Goal: Ask a question: Ask a question

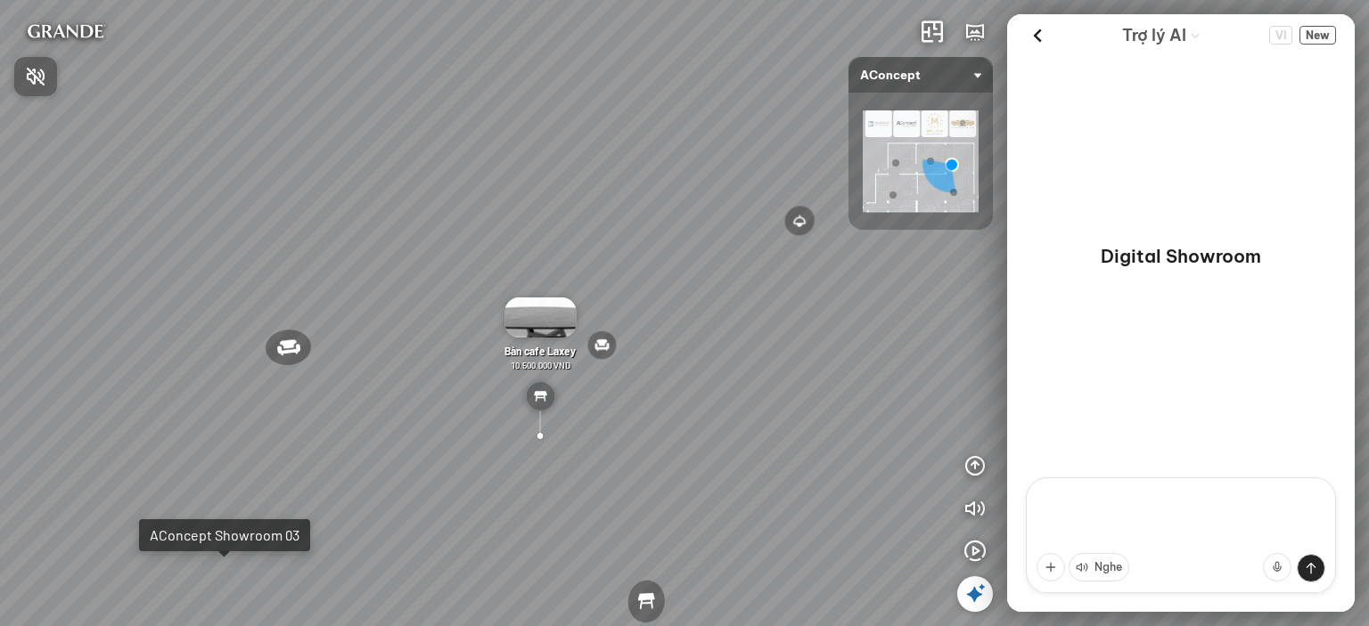
click at [224, 577] on div at bounding box center [684, 313] width 1369 height 626
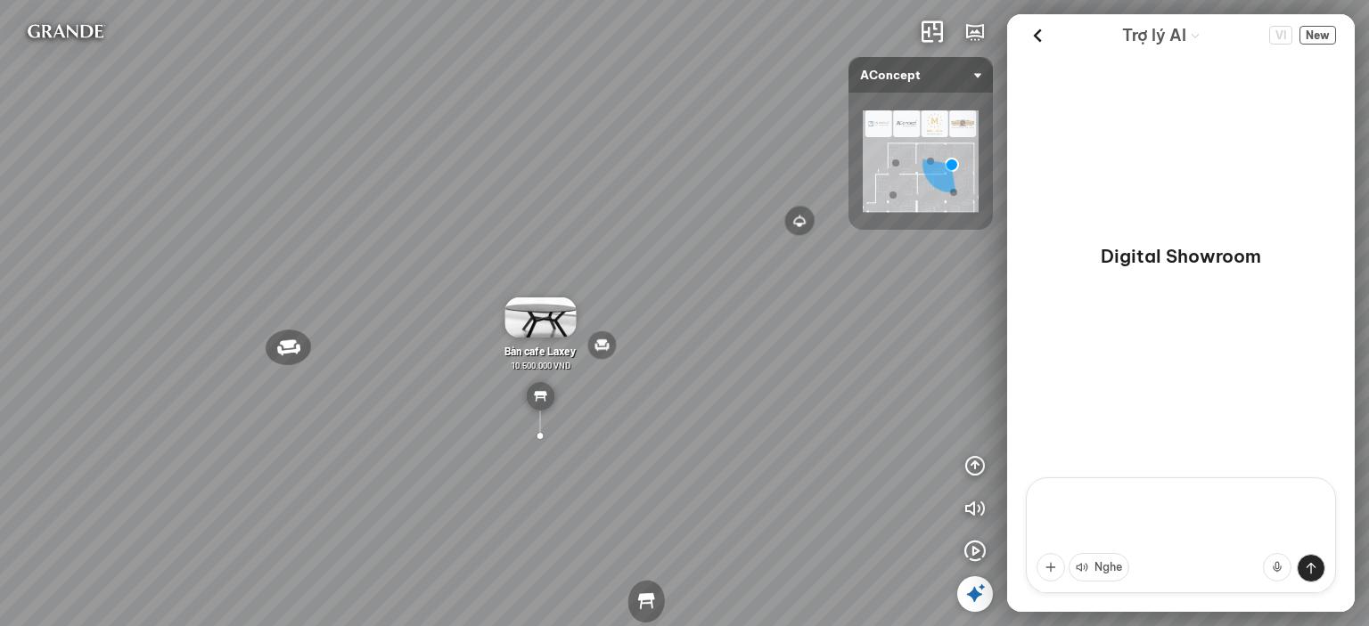
drag, startPoint x: 608, startPoint y: 348, endPoint x: 198, endPoint y: 339, distance: 410.0
click at [181, 325] on div "Đèn [PERSON_NAME] 5.300.000 VND Giường ngủ Palima 19.000.000 VND Ghế thư giãn N…" at bounding box center [684, 313] width 1369 height 626
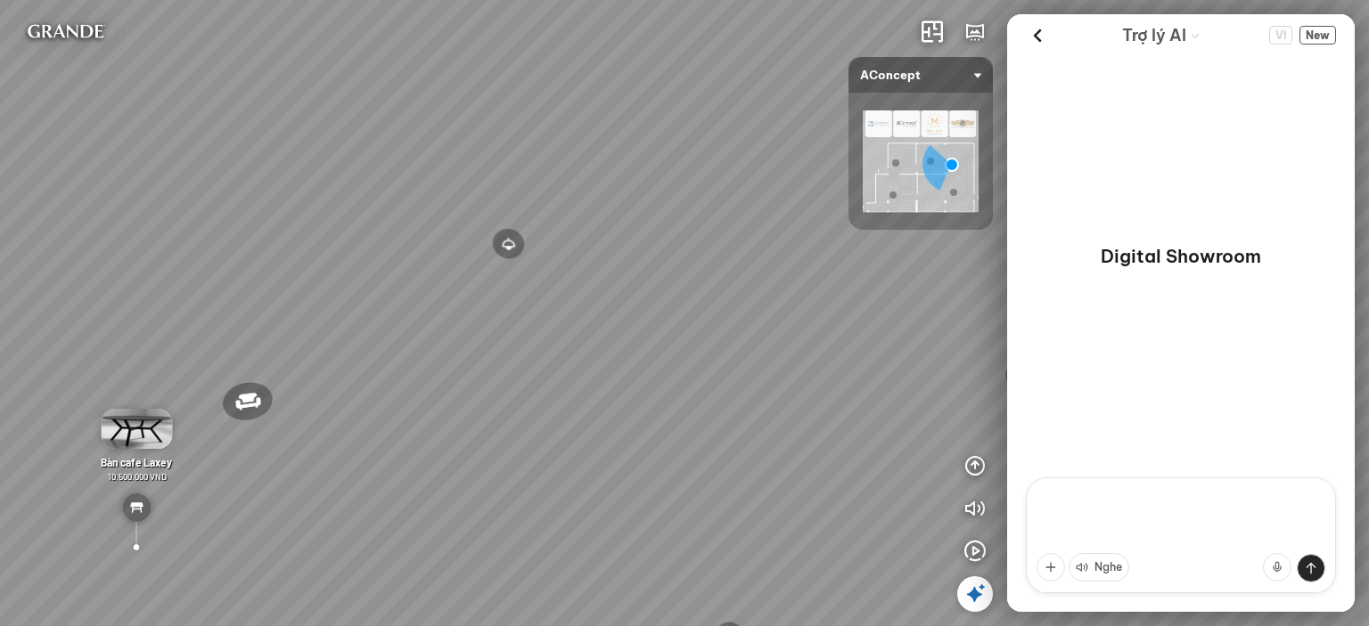
drag, startPoint x: 752, startPoint y: 305, endPoint x: 337, endPoint y: 326, distance: 415.8
click at [339, 327] on div "Đèn [PERSON_NAME] 5.300.000 VND Giường ngủ Palima 19.000.000 VND Ghế thư giãn N…" at bounding box center [684, 313] width 1369 height 626
drag, startPoint x: 904, startPoint y: 403, endPoint x: 514, endPoint y: 191, distance: 443.4
click at [520, 192] on div "Đèn [PERSON_NAME] 5.300.000 VND Giường ngủ Palima 19.000.000 VND Ghế thư giãn N…" at bounding box center [684, 313] width 1369 height 626
drag, startPoint x: 637, startPoint y: 266, endPoint x: 524, endPoint y: 407, distance: 180.6
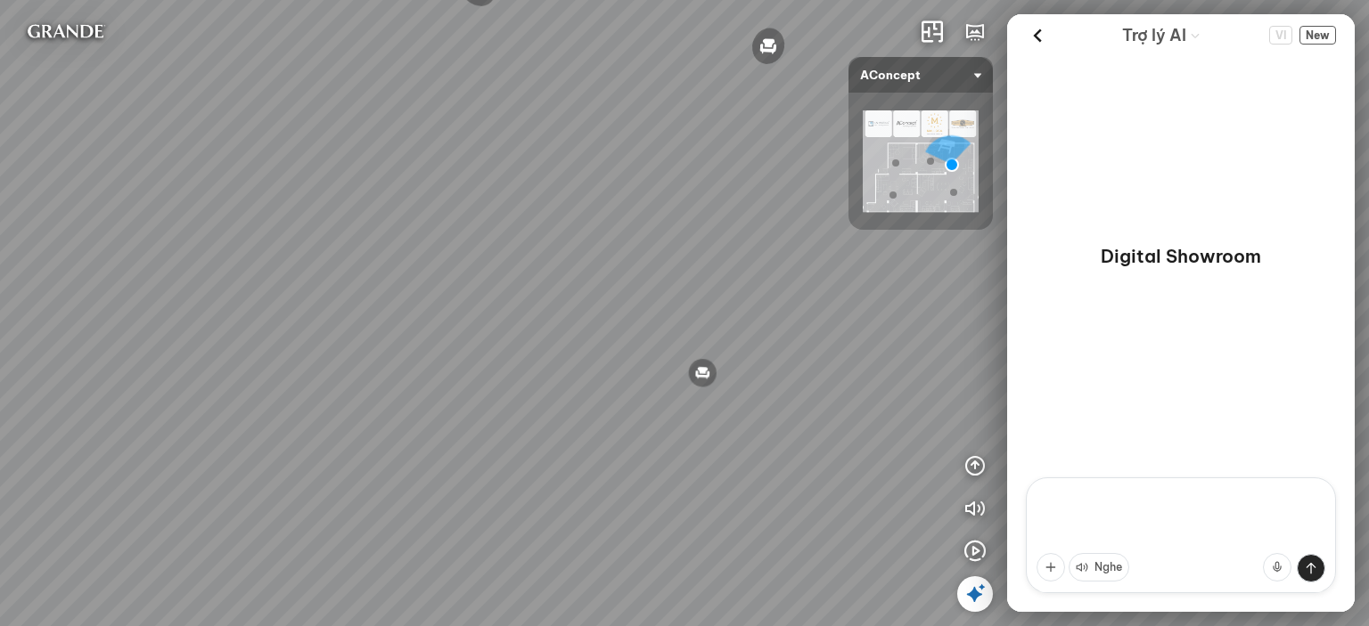
click at [507, 359] on div "Đèn [PERSON_NAME] 5.300.000 VND Giường ngủ Palima 19.000.000 VND Ghế thư giãn N…" at bounding box center [684, 313] width 1369 height 626
drag, startPoint x: 596, startPoint y: 363, endPoint x: 331, endPoint y: 385, distance: 266.5
click at [341, 381] on div "Đèn [PERSON_NAME] 5.300.000 VND Giường ngủ Palima 19.000.000 VND Ghế thư giãn N…" at bounding box center [684, 313] width 1369 height 626
drag, startPoint x: 440, startPoint y: 366, endPoint x: 328, endPoint y: 391, distance: 115.0
click at [328, 391] on div "Đèn [PERSON_NAME] 5.300.000 VND Giường ngủ Palima 19.000.000 VND Ghế thư giãn N…" at bounding box center [684, 313] width 1369 height 626
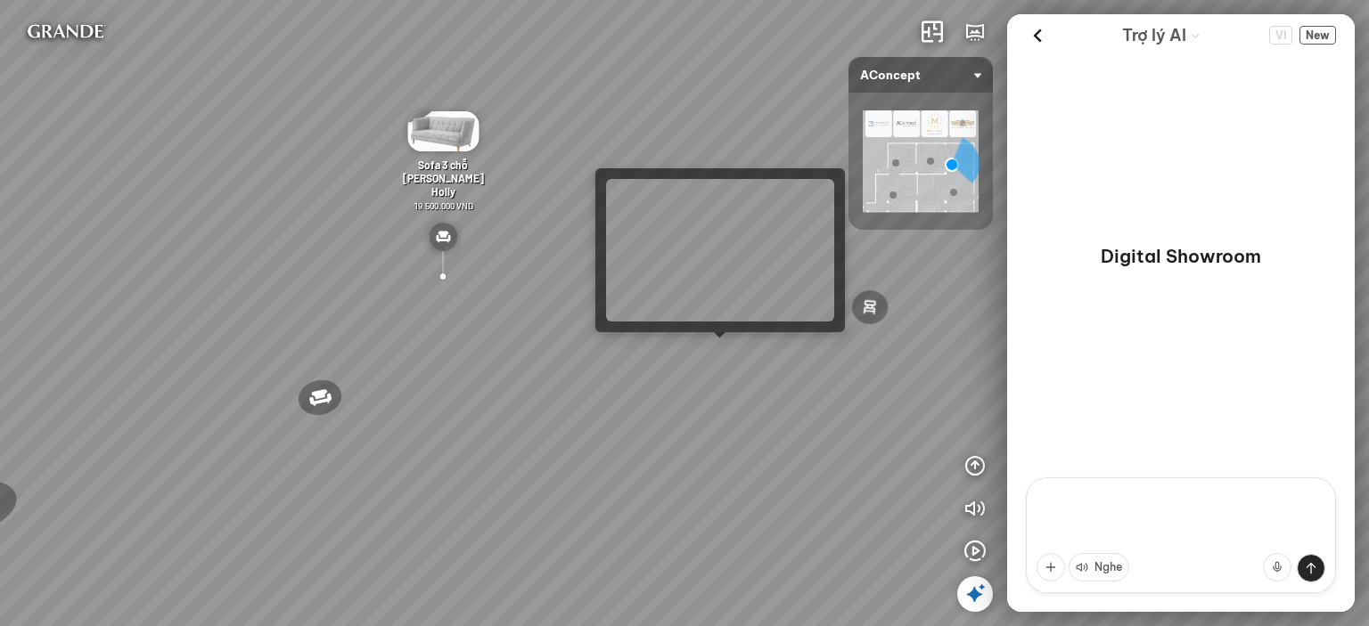
click at [724, 351] on div "Đèn [PERSON_NAME] 5.300.000 VND Giường ngủ Palima 19.000.000 VND Ghế thư giãn N…" at bounding box center [684, 313] width 1369 height 626
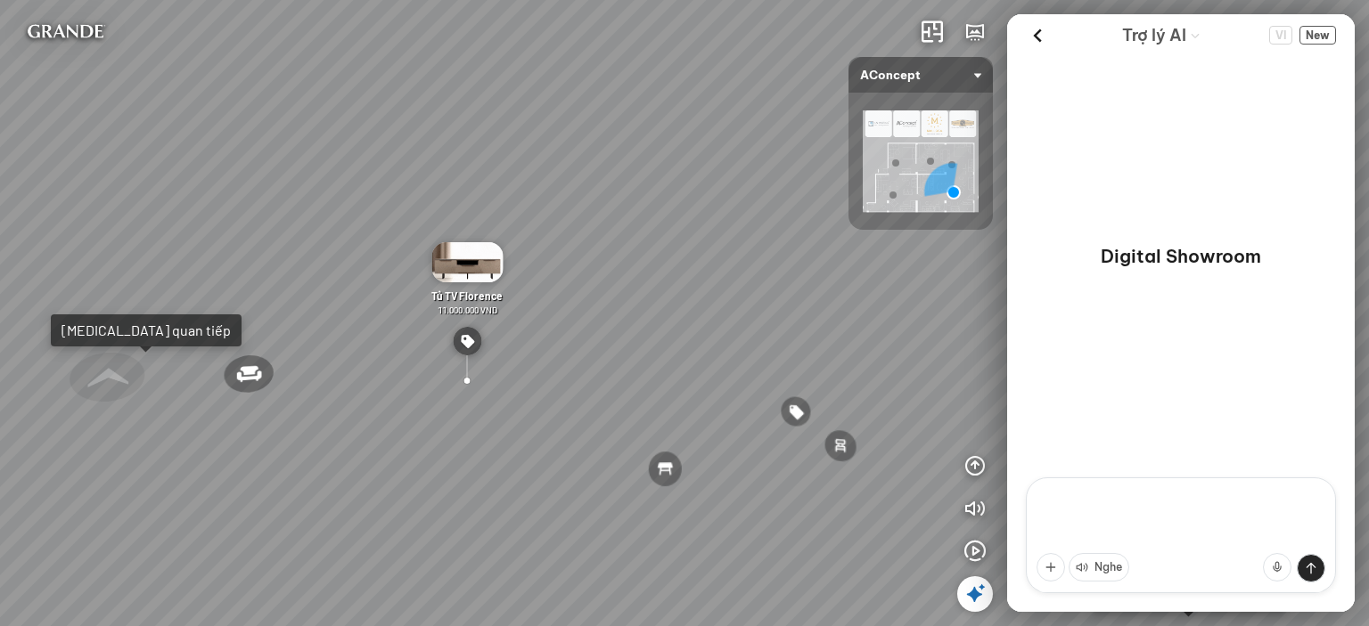
click at [1080, 505] on textarea at bounding box center [1181, 536] width 310 height 116
click at [1073, 505] on textarea "too" at bounding box center [1181, 536] width 310 height 116
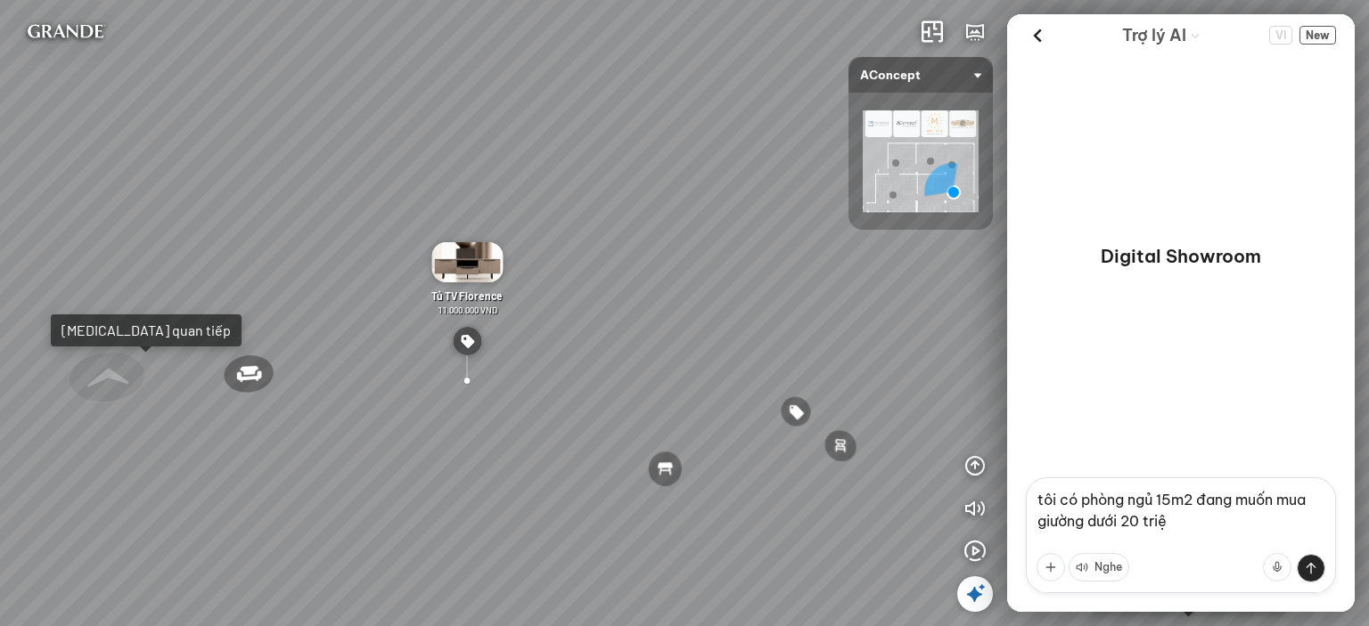
type textarea "tôi có phòng ngủ 15m2 đang muốn mua giường dưới 20 triệu"
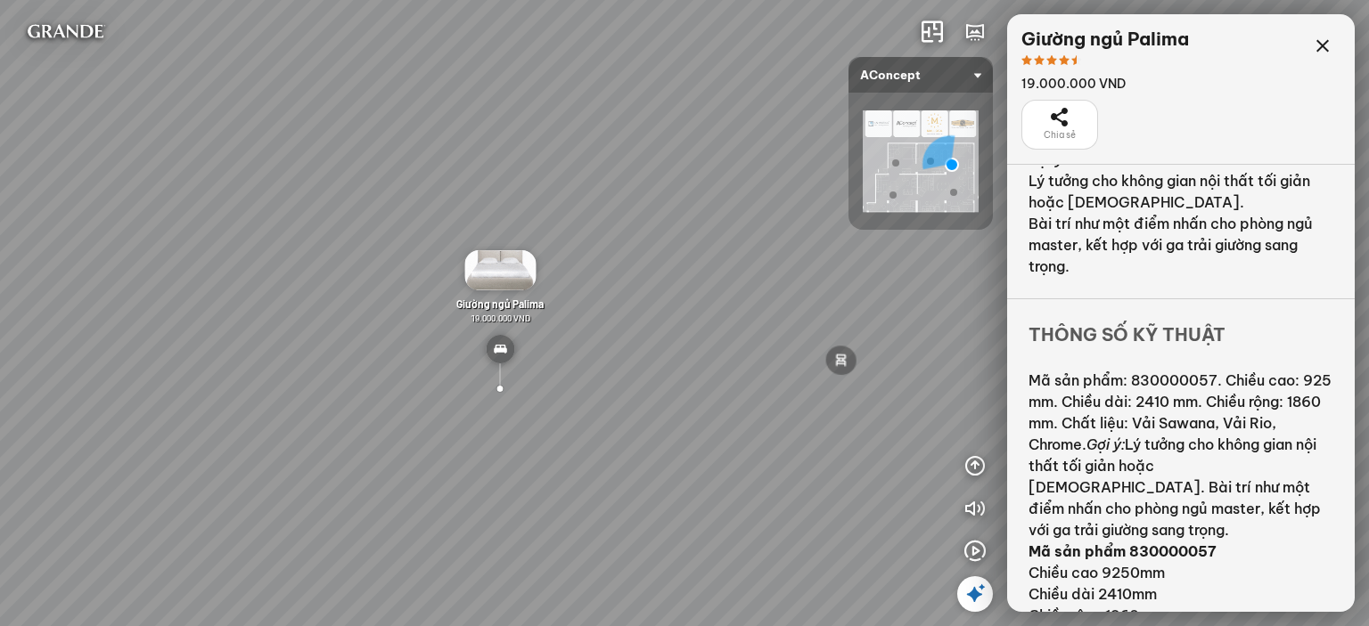
scroll to position [471, 0]
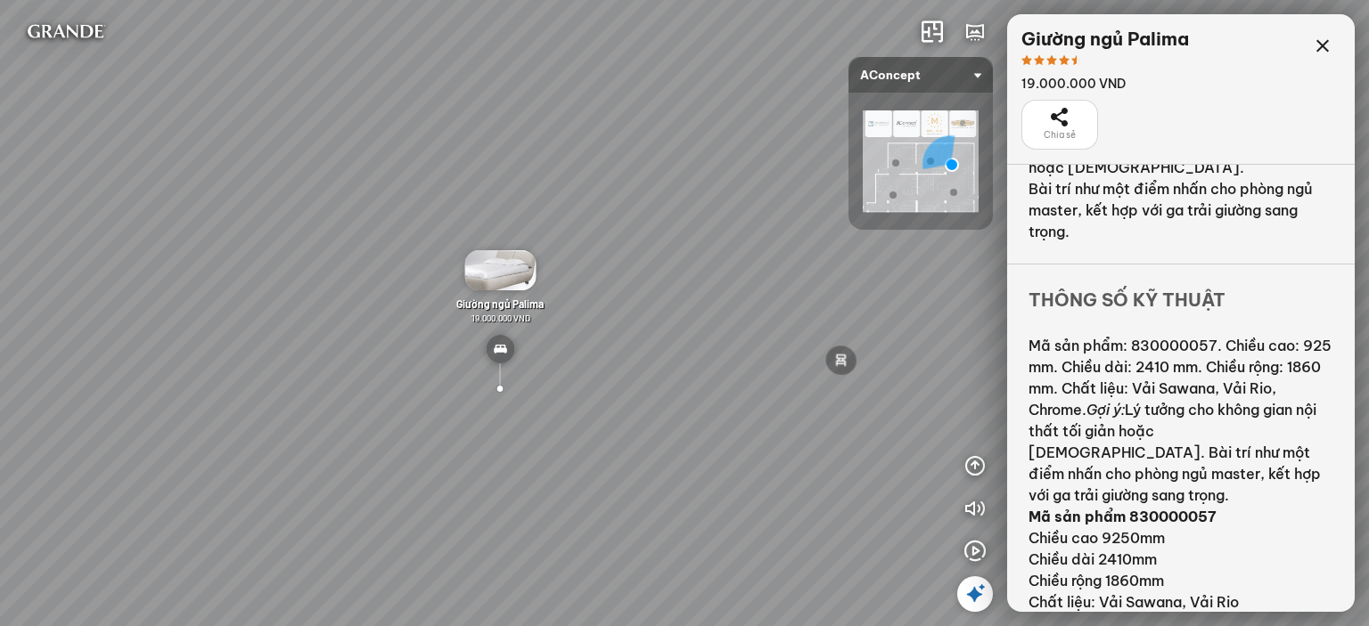
click at [506, 273] on img at bounding box center [499, 270] width 71 height 40
click at [505, 351] on img at bounding box center [500, 349] width 29 height 29
drag, startPoint x: 838, startPoint y: 441, endPoint x: 610, endPoint y: 408, distance: 230.5
click at [616, 409] on div "Đèn [PERSON_NAME] 5.300.000 VND Giường ngủ Palima 19.000.000 VND Ghế thư giãn N…" at bounding box center [684, 313] width 1369 height 626
drag, startPoint x: 633, startPoint y: 393, endPoint x: 665, endPoint y: 397, distance: 32.3
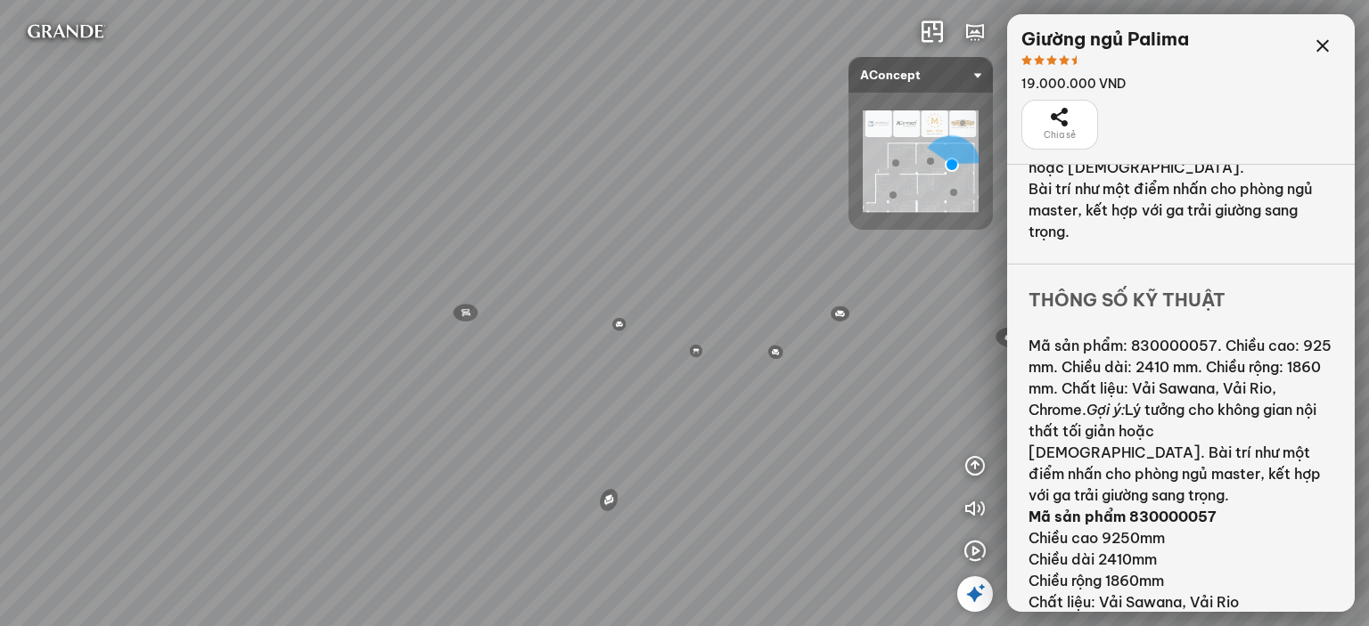
click at [618, 393] on div "Đèn [PERSON_NAME] 5.300.000 VND Giường ngủ Palima 19.000.000 VND Ghế thư giãn N…" at bounding box center [684, 313] width 1369 height 626
drag, startPoint x: 757, startPoint y: 392, endPoint x: 681, endPoint y: 402, distance: 76.4
click at [679, 402] on div "Đèn [PERSON_NAME] 5.300.000 VND Giường ngủ Palima 19.000.000 VND Ghế thư giãn N…" at bounding box center [684, 313] width 1369 height 626
drag, startPoint x: 713, startPoint y: 399, endPoint x: 692, endPoint y: 401, distance: 21.5
click at [701, 401] on div "Đèn [PERSON_NAME] 5.300.000 VND Giường ngủ Palima 19.000.000 VND Ghế thư giãn N…" at bounding box center [684, 313] width 1369 height 626
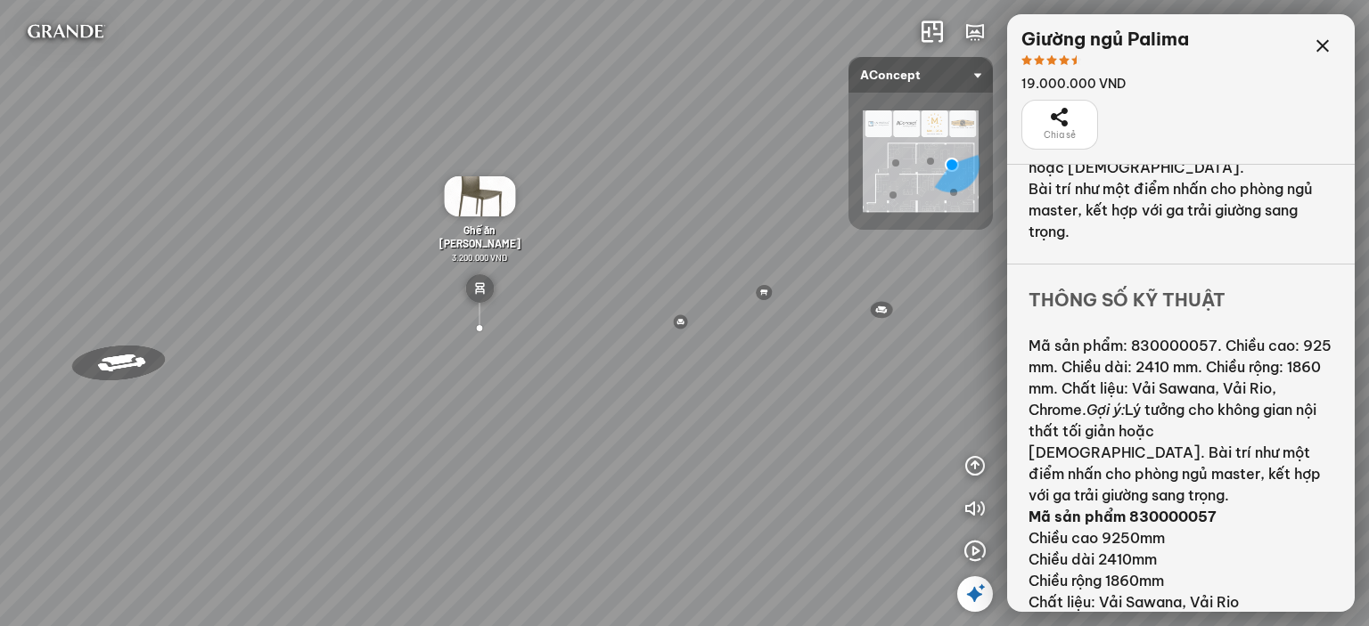
drag, startPoint x: 619, startPoint y: 366, endPoint x: 485, endPoint y: 321, distance: 142.0
click at [488, 325] on div "Đèn [PERSON_NAME] 5.300.000 VND Giường ngủ Palima 19.000.000 VND Ghế thư giãn N…" at bounding box center [684, 313] width 1369 height 626
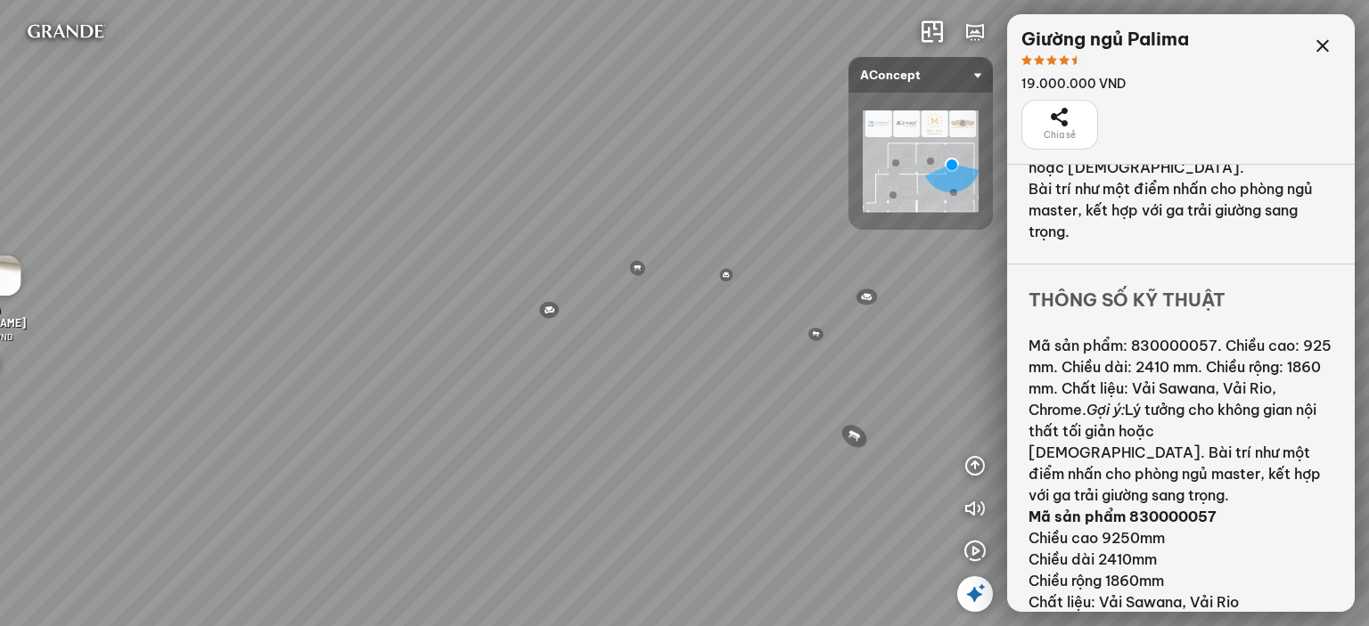
drag, startPoint x: 762, startPoint y: 371, endPoint x: 687, endPoint y: 369, distance: 74.9
click at [687, 369] on div "Đèn [PERSON_NAME] 5.300.000 VND Giường ngủ Palima 19.000.000 VND Ghế thư giãn N…" at bounding box center [684, 313] width 1369 height 626
click at [1321, 45] on icon at bounding box center [1322, 46] width 21 height 21
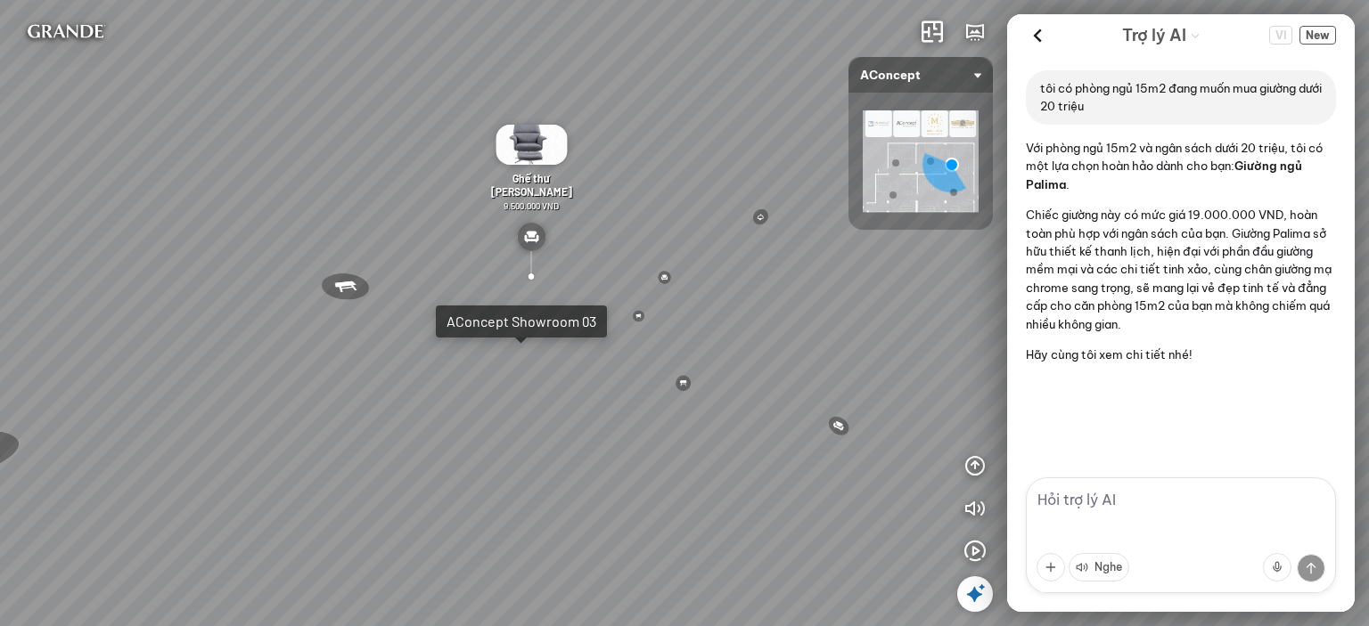
click at [523, 366] on div "Đèn [PERSON_NAME] 5.300.000 VND Giường ngủ Palima 19.000.000 VND Ghế thư giãn N…" at bounding box center [684, 313] width 1369 height 626
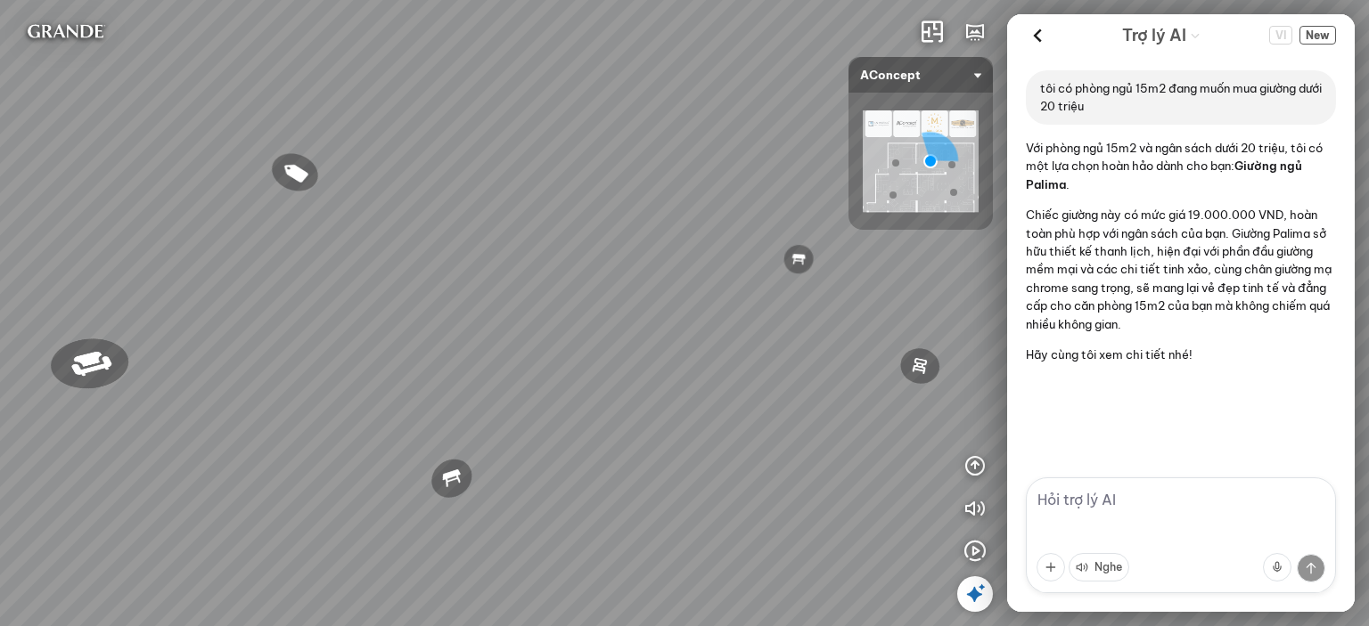
drag, startPoint x: 626, startPoint y: 220, endPoint x: 143, endPoint y: 195, distance: 483.6
click at [146, 198] on div "Sofa 3 chỗ Montgomery 22.500.000 VND Tranh in Thành phố 7.000.000 VND Bàn làm v…" at bounding box center [684, 313] width 1369 height 626
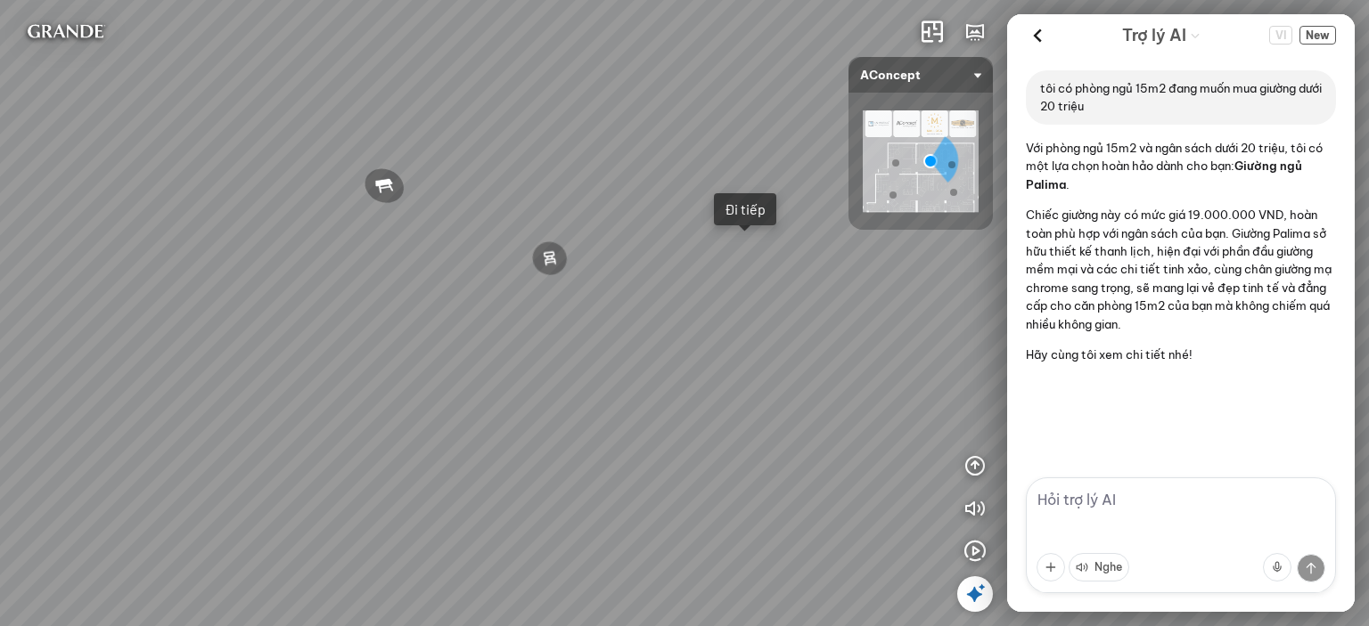
drag, startPoint x: 634, startPoint y: 277, endPoint x: 502, endPoint y: 228, distance: 141.5
click at [428, 206] on div "Sofa 3 chỗ Montgomery 22.500.000 VND Tranh in Thành phố 7.000.000 VND Bàn làm v…" at bounding box center [684, 313] width 1369 height 626
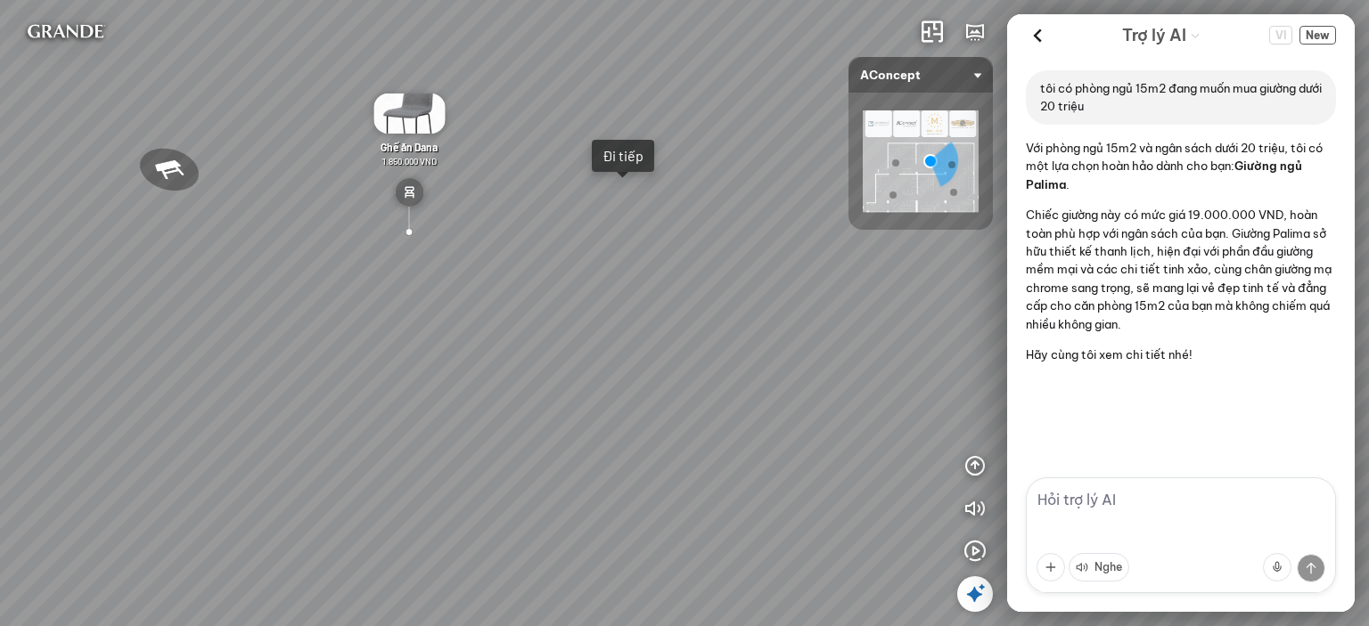
click at [631, 208] on div "Sofa 3 chỗ Montgomery 22.500.000 VND Tranh in Thành phố 7.000.000 VND Bàn làm v…" at bounding box center [684, 313] width 1369 height 626
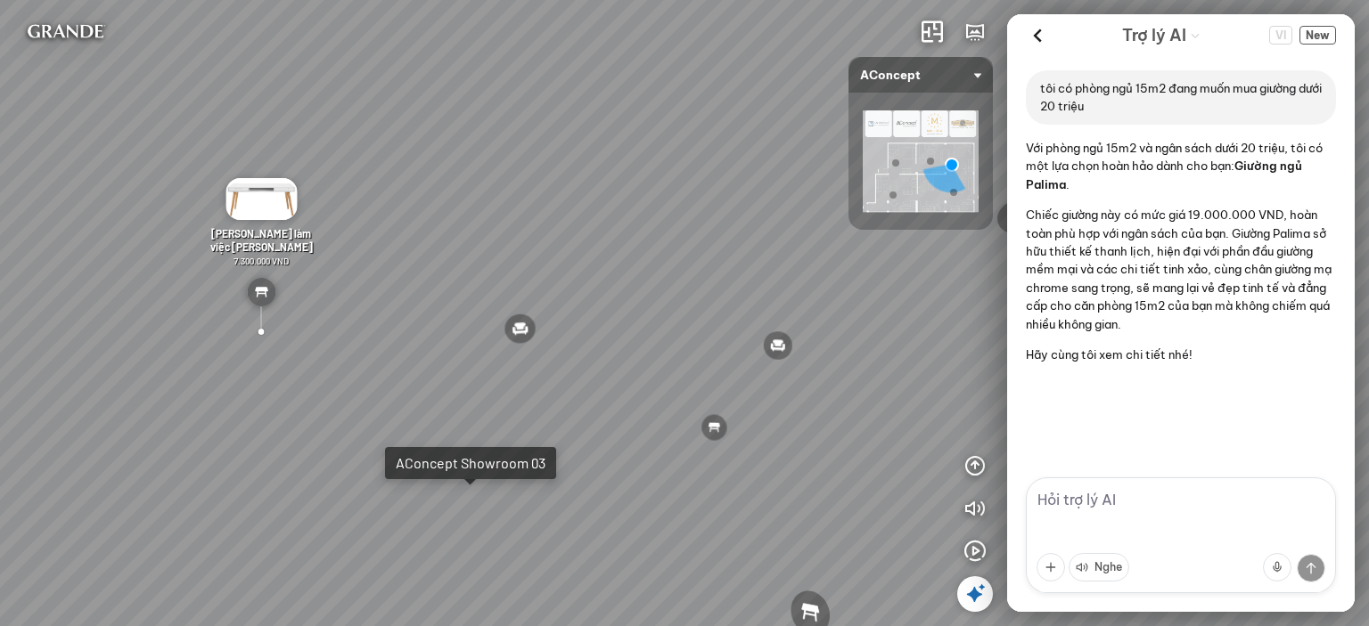
click at [481, 511] on div "Đèn [PERSON_NAME] 5.300.000 VND Giường ngủ Palima 19.000.000 VND Ghế thư giãn N…" at bounding box center [684, 313] width 1369 height 626
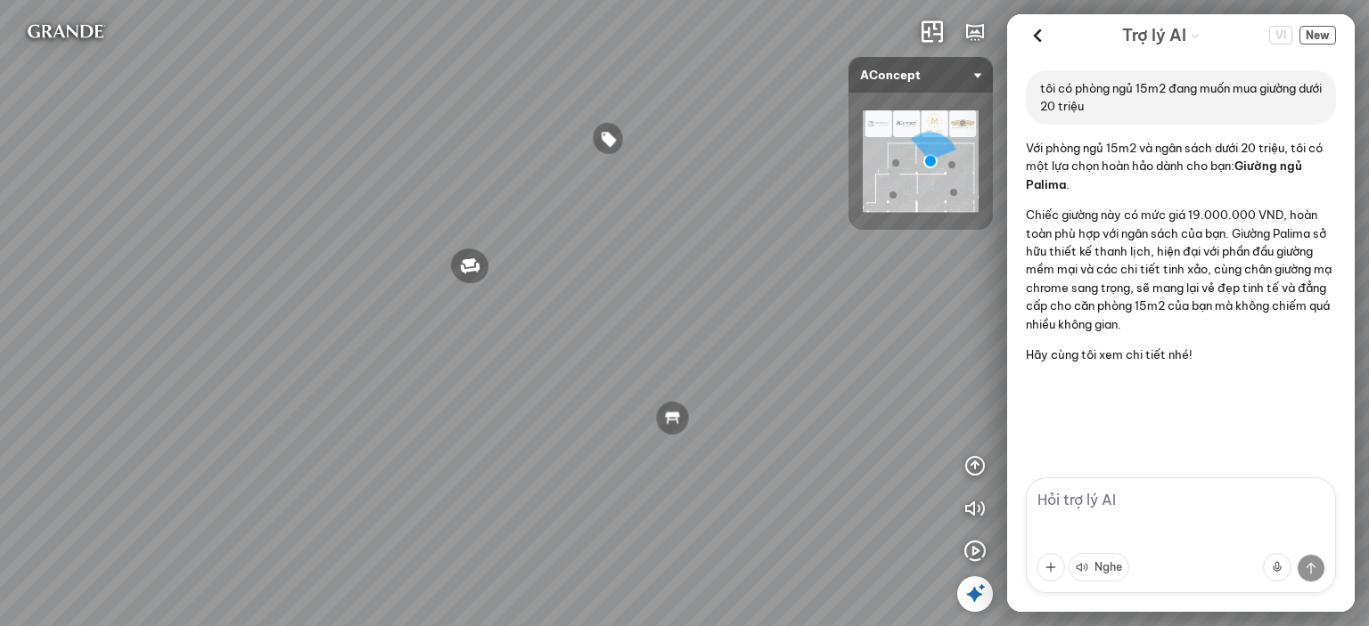
drag, startPoint x: 727, startPoint y: 340, endPoint x: 157, endPoint y: 307, distance: 571.3
click at [202, 320] on div "Sofa 3 chỗ Montgomery 22.500.000 VND Tranh in Thành phố 7.000.000 VND Bàn làm v…" at bounding box center [684, 313] width 1369 height 626
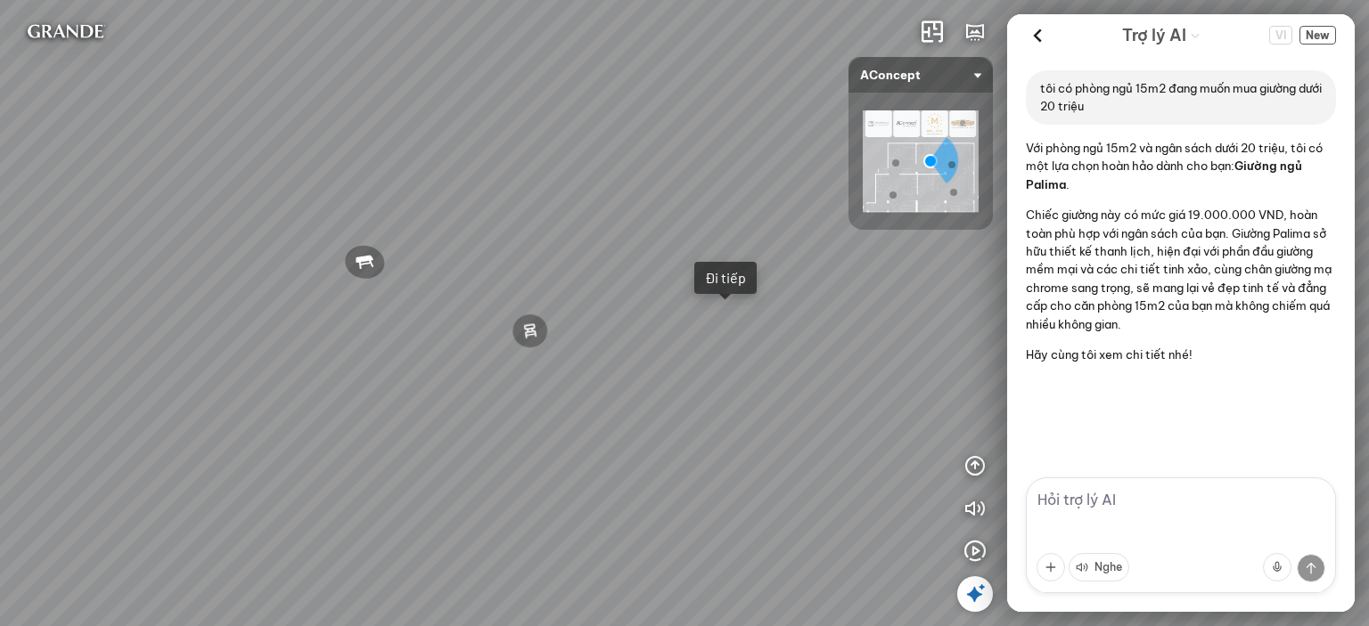
drag, startPoint x: 506, startPoint y: 301, endPoint x: 443, endPoint y: 354, distance: 82.3
click at [446, 351] on div "Sofa 3 chỗ Montgomery 22.500.000 VND Tranh in Thành phố 7.000.000 VND Bàn làm v…" at bounding box center [684, 313] width 1369 height 626
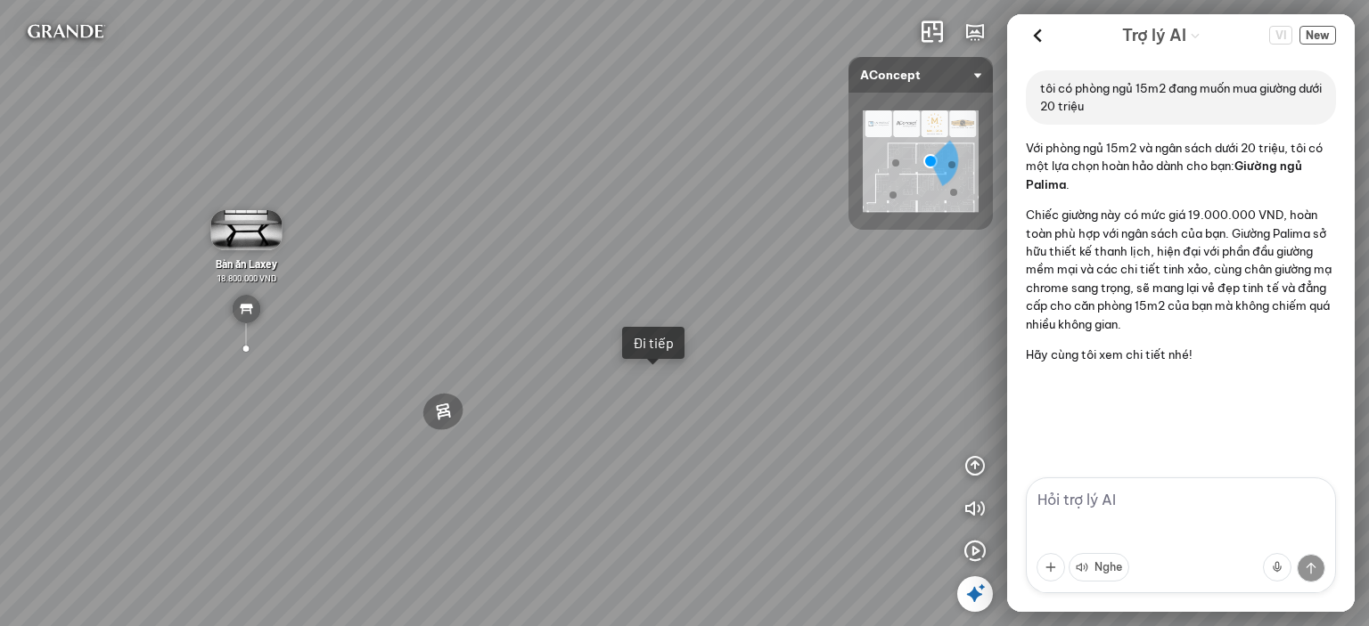
click at [1215, 516] on textarea at bounding box center [1181, 536] width 310 height 116
